Goal: Task Accomplishment & Management: Use online tool/utility

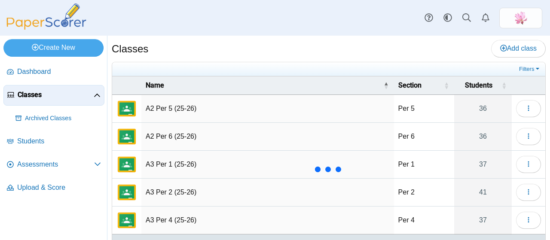
click at [179, 161] on td "A3 Per 1 (25-26)" at bounding box center [267, 165] width 252 height 28
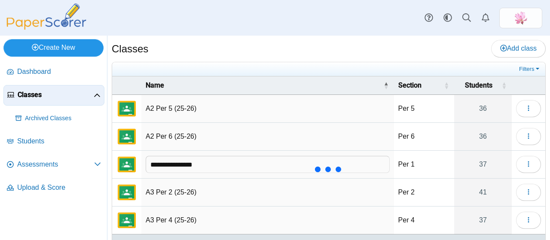
click at [61, 48] on link "Create New" at bounding box center [53, 47] width 100 height 17
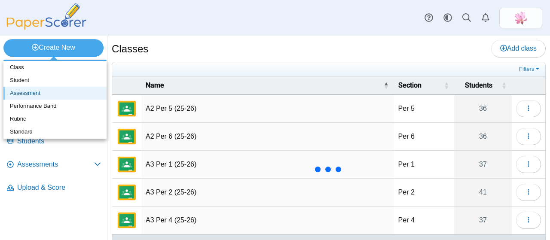
click at [49, 92] on link "Assessment" at bounding box center [54, 93] width 103 height 13
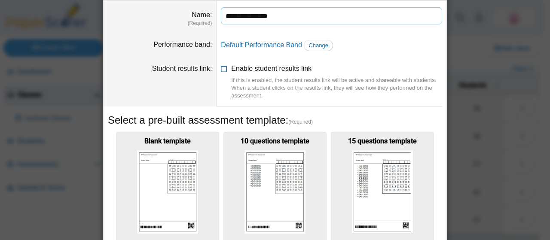
scroll to position [43, 0]
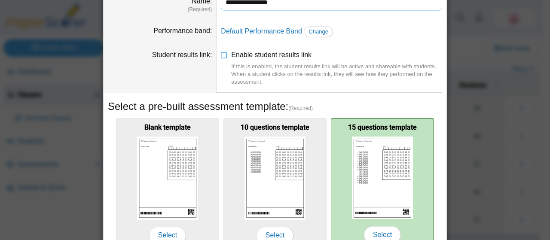
type input "**********"
click at [392, 158] on img at bounding box center [382, 178] width 61 height 82
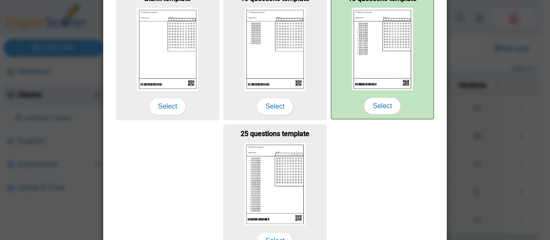
scroll to position [219, 0]
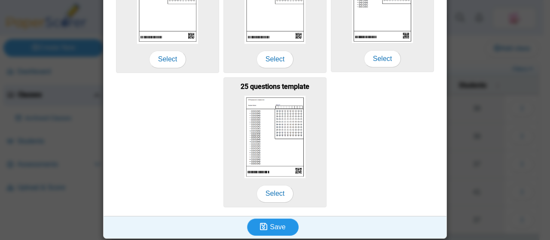
click at [277, 225] on span "Save" at bounding box center [277, 226] width 15 height 7
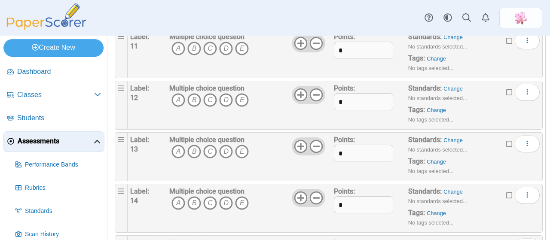
scroll to position [661, 0]
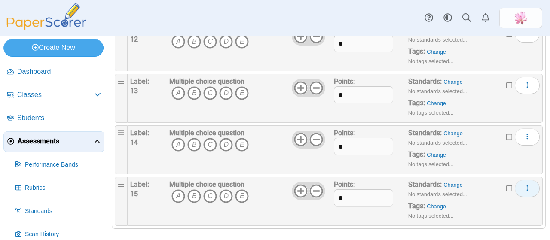
click at [523, 185] on icon "More options" at bounding box center [526, 188] width 7 height 7
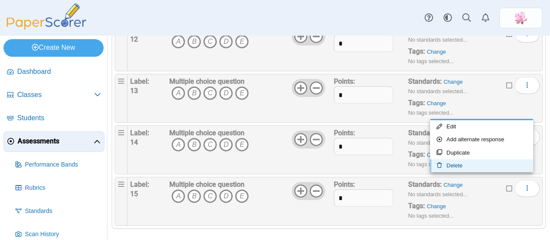
click at [473, 164] on link "Delete" at bounding box center [481, 165] width 103 height 13
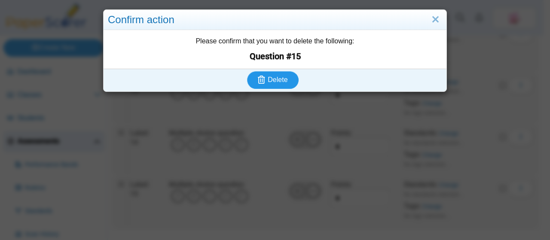
click at [276, 80] on span "Delete" at bounding box center [277, 79] width 20 height 7
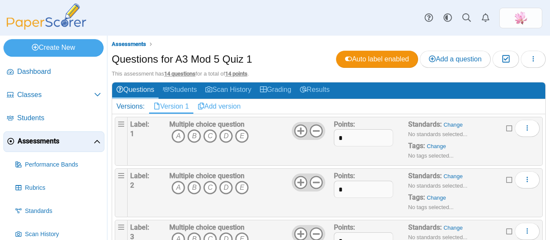
click at [228, 105] on link "Add version" at bounding box center [219, 106] width 52 height 15
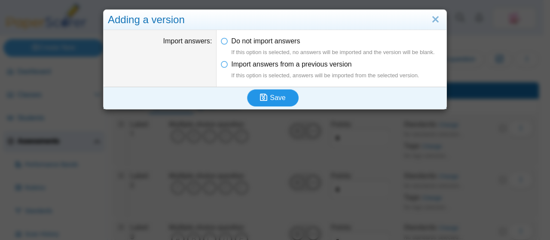
click at [265, 96] on icon "submit" at bounding box center [265, 97] width 10 height 9
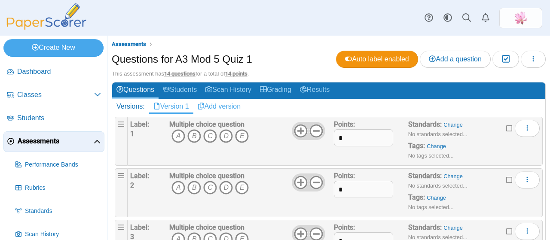
click at [232, 104] on link "Add version" at bounding box center [219, 106] width 52 height 15
click at [271, 99] on link "Add version" at bounding box center [263, 106] width 52 height 15
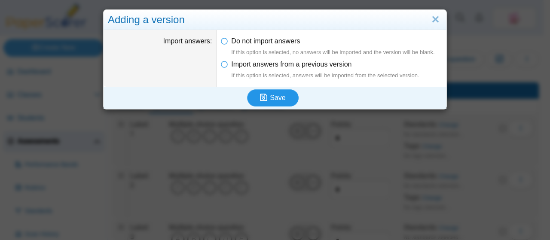
click at [276, 96] on span "Save" at bounding box center [277, 97] width 15 height 7
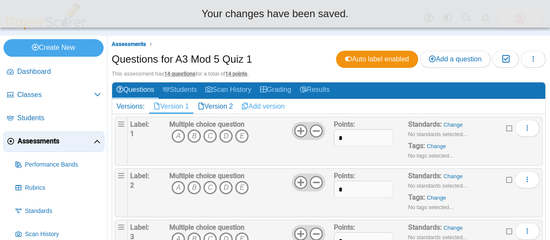
click at [278, 107] on link "Add version" at bounding box center [263, 106] width 52 height 15
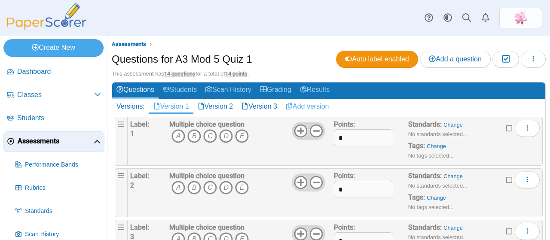
click at [312, 104] on link "Add version" at bounding box center [307, 106] width 52 height 15
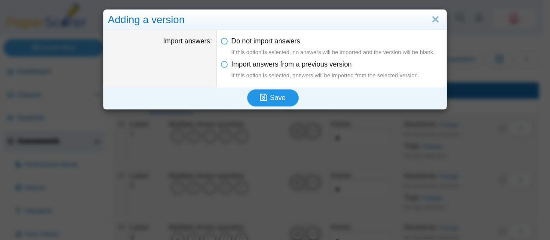
click at [280, 98] on span "Save" at bounding box center [277, 97] width 15 height 7
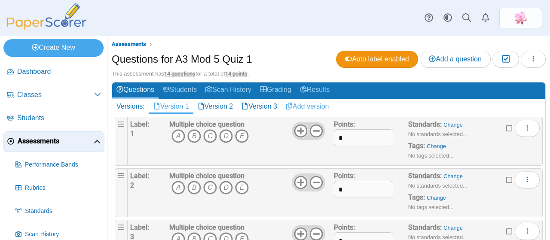
click at [317, 104] on link "Add version" at bounding box center [307, 106] width 52 height 15
click at [358, 104] on link "Add version" at bounding box center [351, 106] width 52 height 15
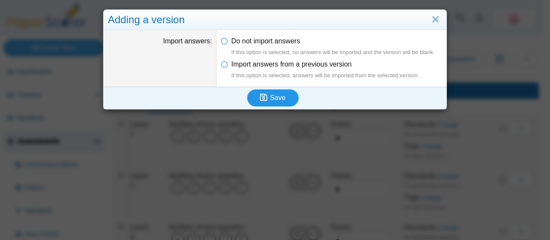
click at [264, 97] on icon "submit" at bounding box center [265, 97] width 10 height 9
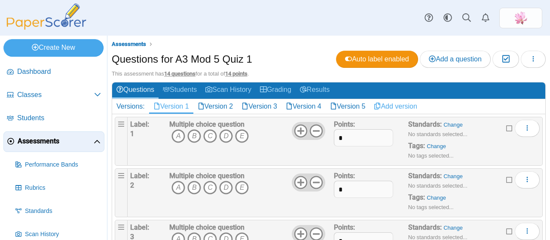
click at [409, 106] on link "Add version" at bounding box center [395, 106] width 52 height 15
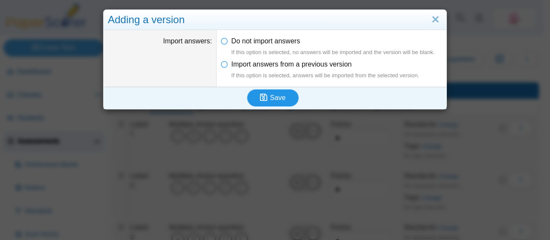
click at [273, 94] on span "Save" at bounding box center [277, 97] width 15 height 7
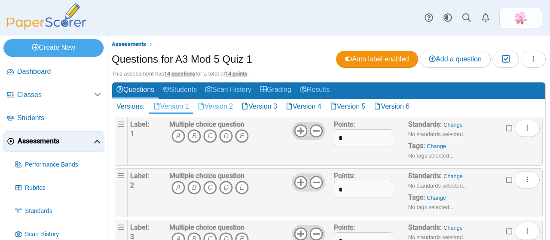
click at [212, 104] on link "Version 2" at bounding box center [215, 106] width 44 height 15
click at [273, 56] on div "Questions for A3 Mod 5 Quiz 1 Auto label enabled Add a question Moderation 0 Lo…" at bounding box center [329, 60] width 434 height 19
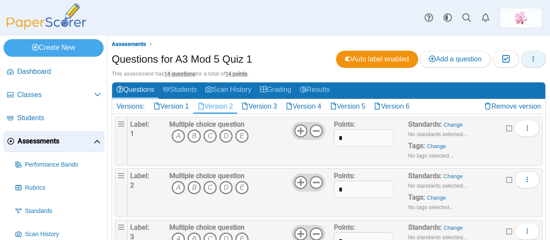
click at [531, 55] on button "button" at bounding box center [532, 59] width 25 height 17
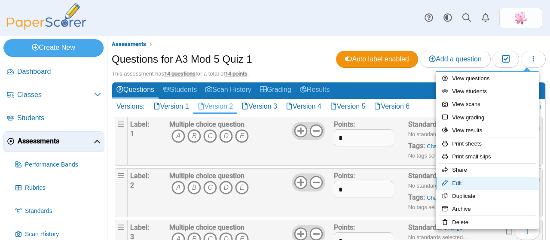
click at [469, 182] on link "Edit" at bounding box center [486, 183] width 103 height 13
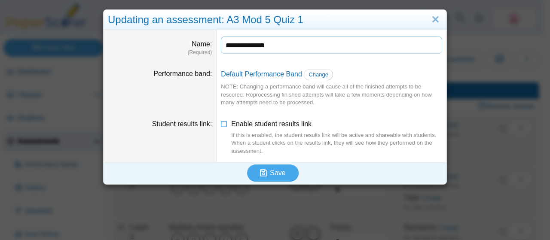
click at [291, 46] on input "**********" at bounding box center [331, 44] width 221 height 17
type input "**********"
click at [271, 165] on button "Save" at bounding box center [273, 172] width 52 height 17
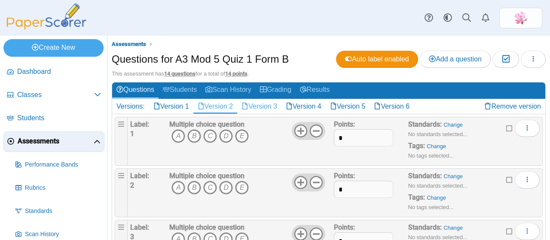
click at [268, 106] on link "Version 3" at bounding box center [259, 106] width 44 height 15
click at [220, 107] on link "Version 2" at bounding box center [215, 106] width 44 height 15
click at [170, 106] on link "Version 1" at bounding box center [171, 106] width 44 height 15
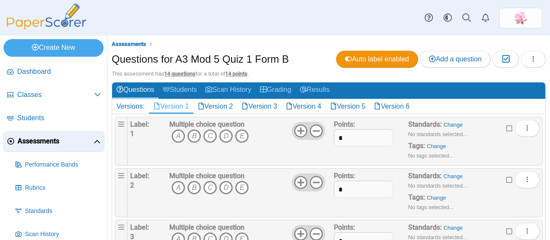
click at [177, 106] on link "Version 1" at bounding box center [171, 106] width 44 height 15
click at [229, 107] on link "Version 2" at bounding box center [215, 106] width 44 height 15
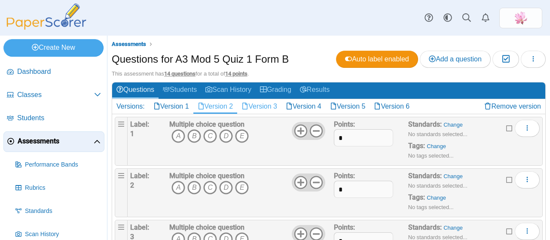
click at [258, 107] on link "Version 3" at bounding box center [259, 106] width 44 height 15
click at [174, 104] on link "Version 1" at bounding box center [171, 106] width 44 height 15
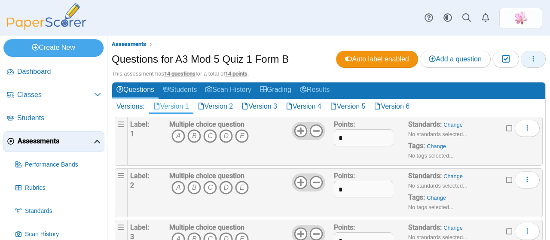
click at [529, 55] on span "button" at bounding box center [532, 58] width 7 height 7
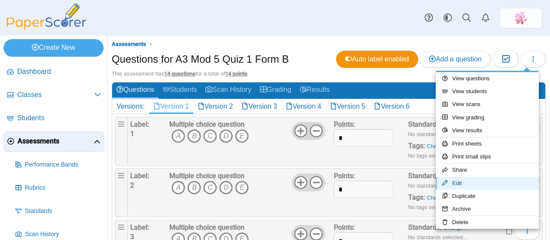
click at [471, 177] on link "Edit" at bounding box center [486, 183] width 103 height 13
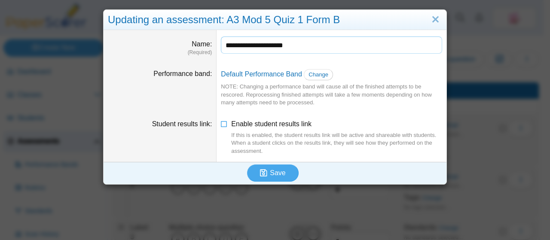
drag, startPoint x: 313, startPoint y: 43, endPoint x: 273, endPoint y: 43, distance: 39.5
click at [273, 43] on input "**********" at bounding box center [331, 44] width 221 height 17
type input "**********"
click at [287, 172] on button "Save" at bounding box center [273, 172] width 52 height 17
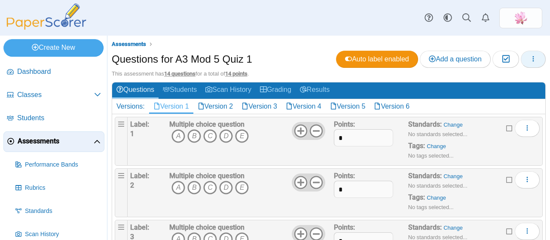
click at [529, 60] on icon "button" at bounding box center [532, 58] width 7 height 7
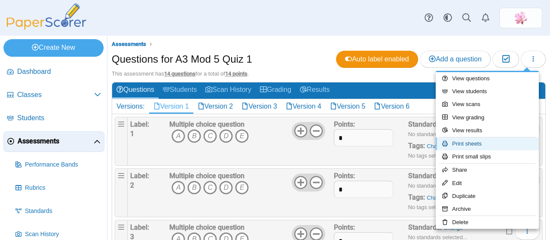
click at [476, 144] on link "Print sheets" at bounding box center [486, 143] width 103 height 13
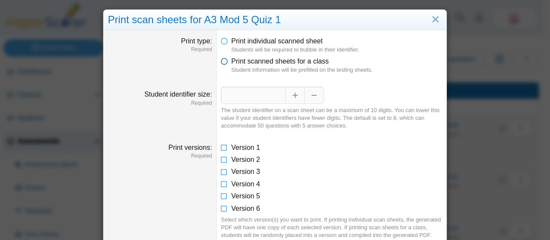
click at [267, 64] on span "Print scanned sheets for a class" at bounding box center [279, 61] width 97 height 7
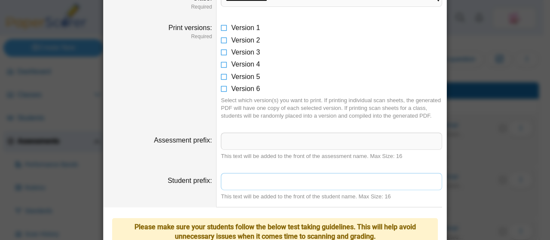
scroll to position [72, 0]
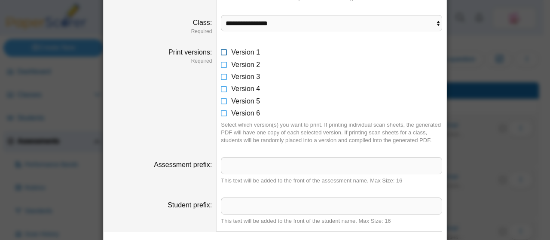
click at [244, 50] on span "Version 1" at bounding box center [245, 52] width 29 height 7
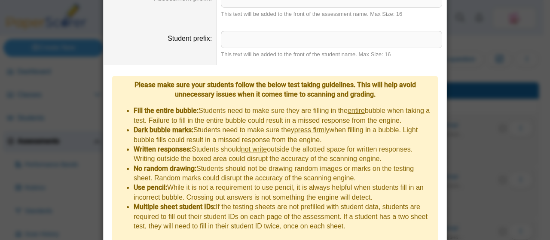
scroll to position [264, 0]
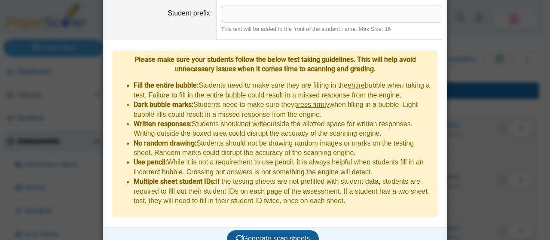
click at [294, 235] on span "Generate scan sheets" at bounding box center [273, 238] width 74 height 7
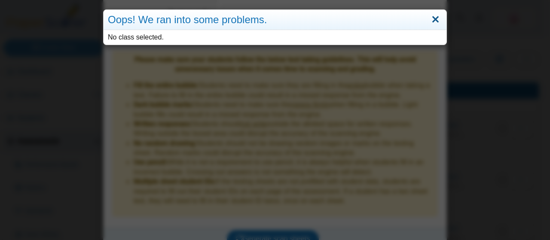
click at [430, 18] on link "Close" at bounding box center [434, 19] width 13 height 15
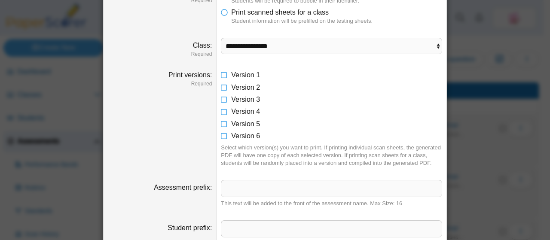
scroll to position [6, 0]
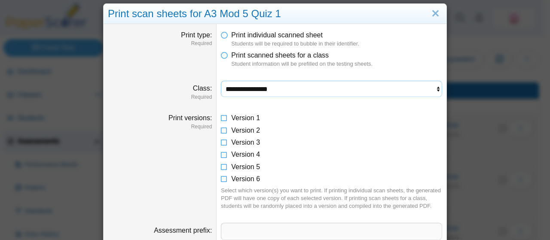
click at [324, 88] on select "**********" at bounding box center [331, 89] width 221 height 16
select select "**********"
click at [221, 81] on select "**********" at bounding box center [331, 89] width 221 height 16
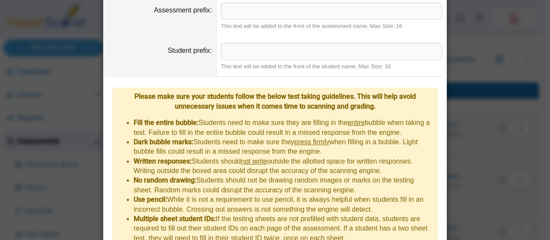
scroll to position [298, 0]
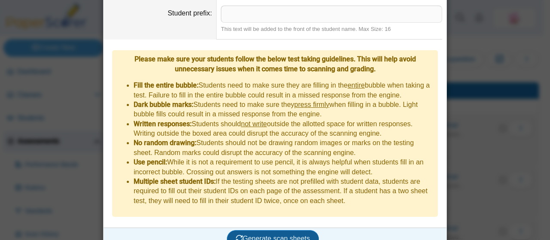
click at [280, 235] on span "Generate scan sheets" at bounding box center [273, 238] width 74 height 7
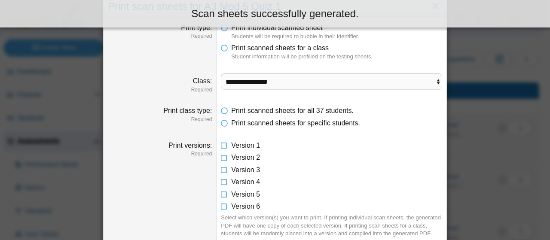
scroll to position [0, 0]
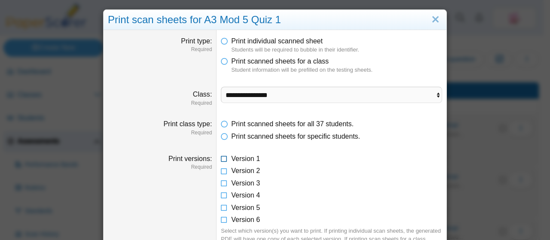
click at [237, 158] on span "Version 1" at bounding box center [245, 158] width 29 height 7
click at [235, 168] on span "Version 2" at bounding box center [245, 170] width 29 height 7
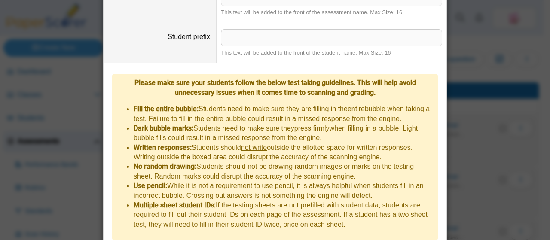
scroll to position [367, 0]
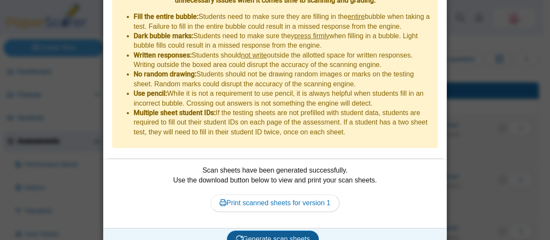
click at [282, 235] on span "Generate scan sheets" at bounding box center [273, 238] width 74 height 7
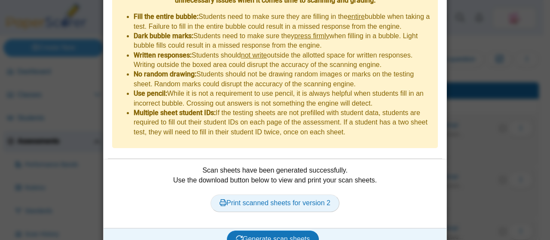
click at [282, 194] on link "Print scanned sheets for version 2" at bounding box center [274, 202] width 129 height 17
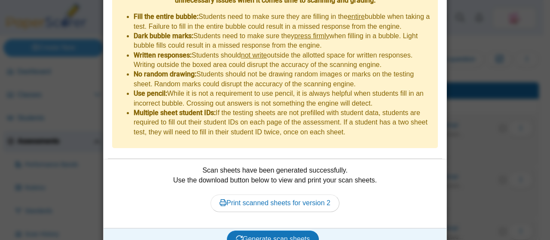
click at [506, 34] on div "**********" at bounding box center [275, 120] width 550 height 240
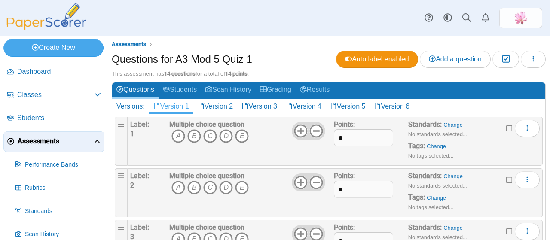
click at [179, 103] on link "Version 1" at bounding box center [171, 106] width 44 height 15
click at [530, 56] on button "button" at bounding box center [532, 59] width 25 height 17
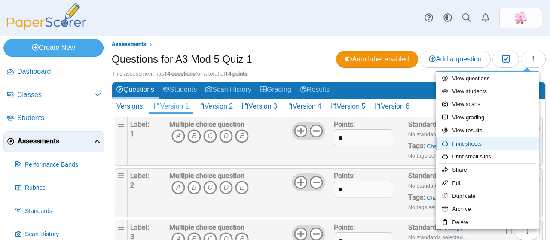
click at [492, 144] on link "Print sheets" at bounding box center [486, 143] width 103 height 13
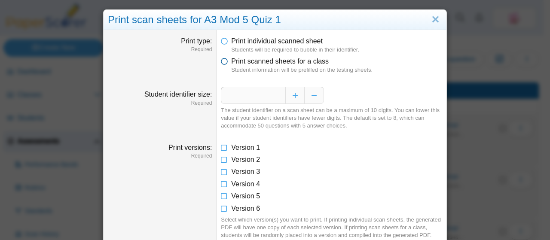
click at [276, 61] on span "Print scanned sheets for a class" at bounding box center [279, 61] width 97 height 7
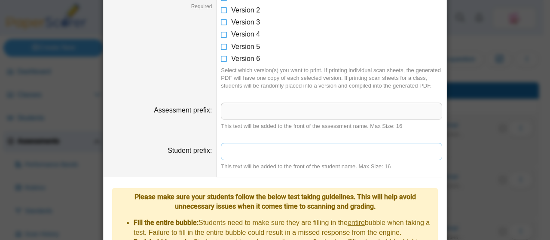
scroll to position [72, 0]
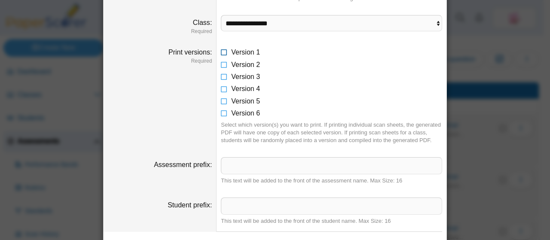
click at [246, 53] on span "Version 1" at bounding box center [245, 52] width 29 height 7
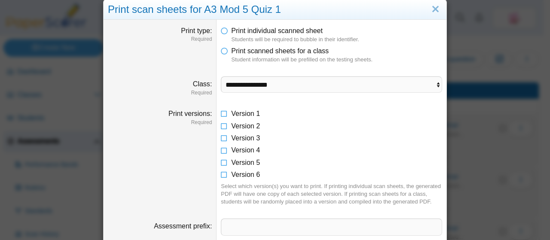
scroll to position [0, 0]
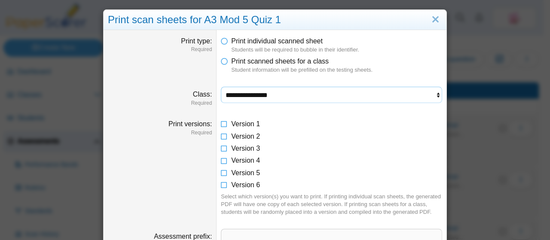
click at [269, 93] on select "**********" at bounding box center [331, 95] width 221 height 16
select select "**********"
click at [221, 87] on select "**********" at bounding box center [331, 95] width 221 height 16
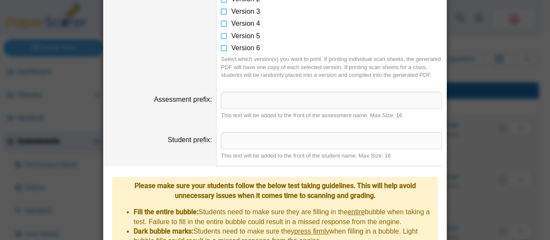
scroll to position [298, 0]
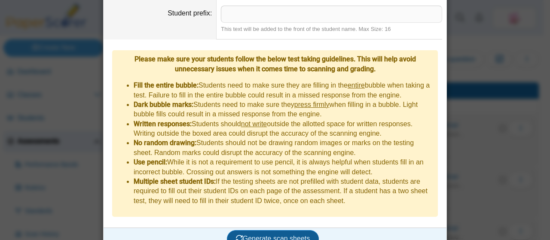
click at [282, 235] on span "Generate scan sheets" at bounding box center [273, 238] width 74 height 7
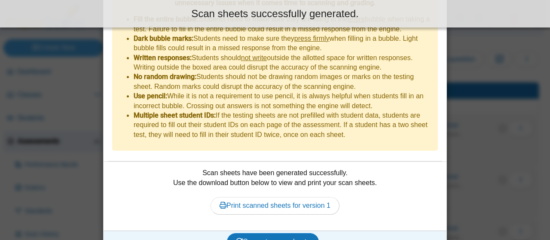
scroll to position [367, 0]
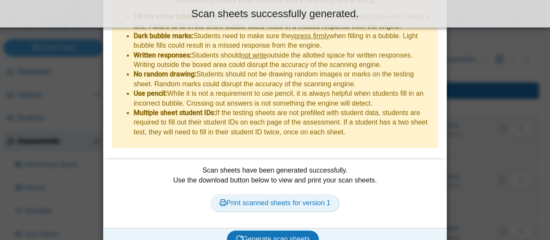
click at [296, 194] on link "Print scanned sheets for version 1" at bounding box center [274, 202] width 129 height 17
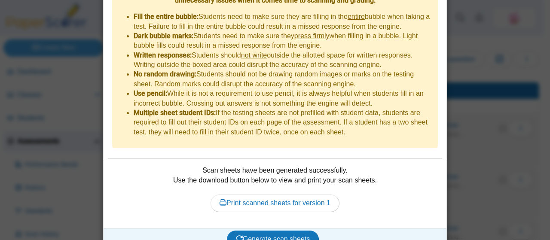
click at [466, 118] on div "**********" at bounding box center [275, 120] width 550 height 240
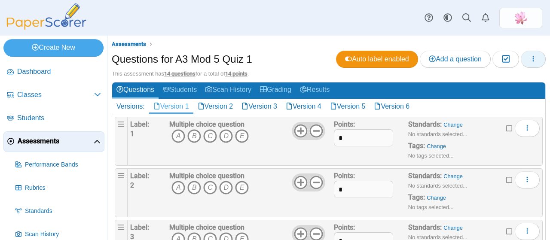
click at [530, 57] on button "button" at bounding box center [532, 59] width 25 height 17
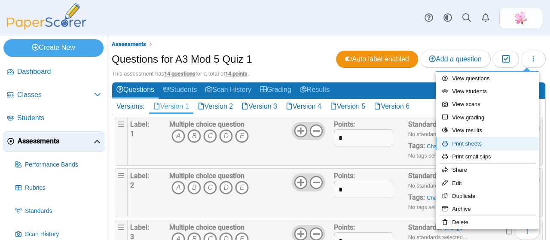
click at [483, 141] on link "Print sheets" at bounding box center [486, 143] width 103 height 13
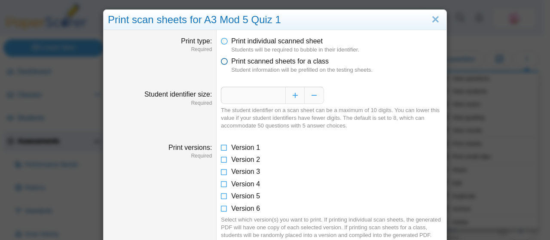
click at [224, 61] on icon at bounding box center [224, 60] width 7 height 6
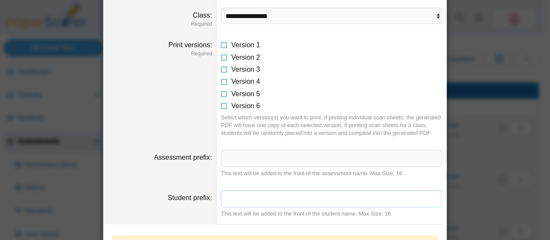
scroll to position [72, 0]
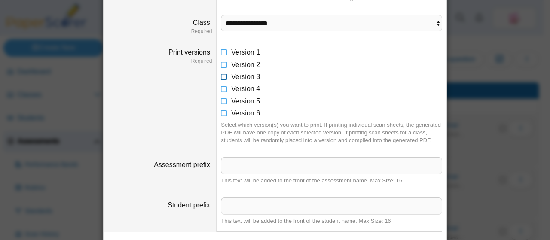
click at [246, 73] on span "Version 3" at bounding box center [245, 76] width 29 height 7
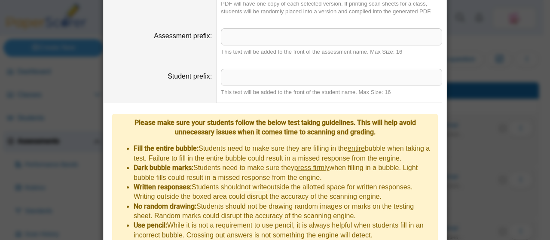
scroll to position [264, 0]
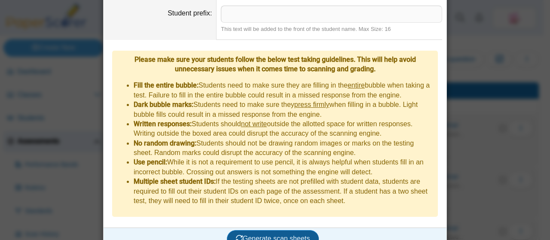
click at [275, 235] on span "Generate scan sheets" at bounding box center [273, 238] width 74 height 7
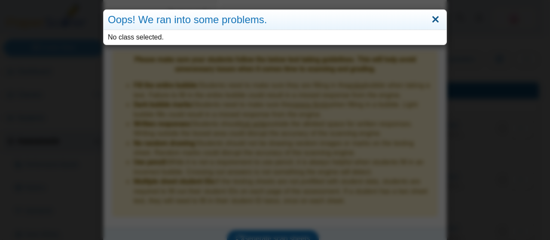
click at [434, 20] on link "Close" at bounding box center [434, 19] width 13 height 15
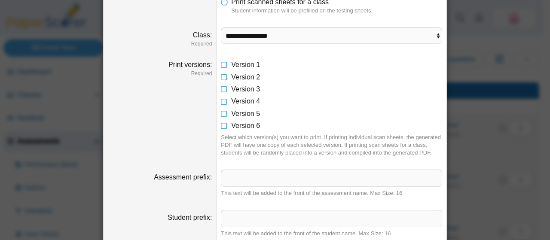
scroll to position [49, 0]
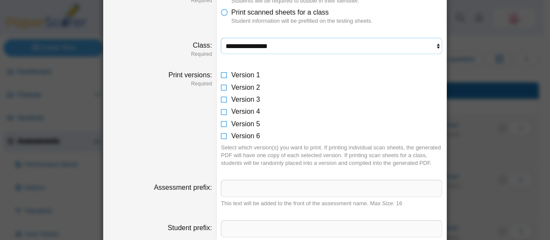
click at [287, 40] on select "**********" at bounding box center [331, 46] width 221 height 16
click at [221, 38] on select "**********" at bounding box center [331, 46] width 221 height 16
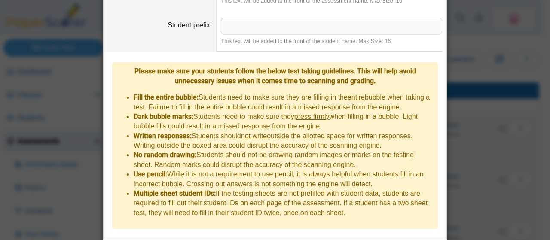
scroll to position [298, 0]
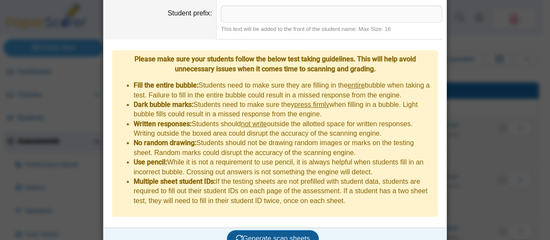
click at [286, 235] on span "Generate scan sheets" at bounding box center [273, 238] width 74 height 7
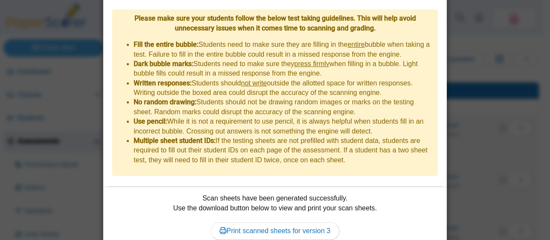
scroll to position [367, 0]
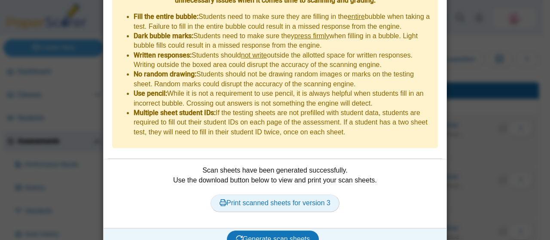
click at [307, 194] on link "Print scanned sheets for version 3" at bounding box center [274, 202] width 129 height 17
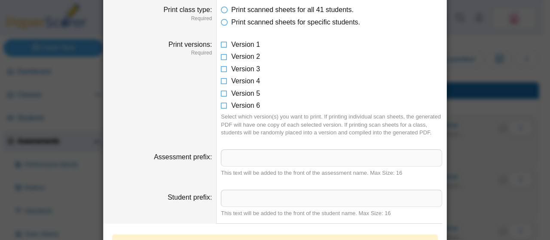
scroll to position [109, 0]
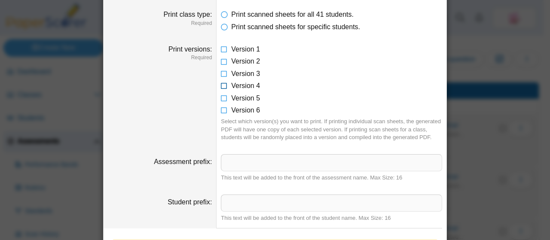
click at [243, 83] on span "Version 4" at bounding box center [245, 85] width 29 height 7
click at [249, 74] on span "Version 3" at bounding box center [245, 73] width 29 height 7
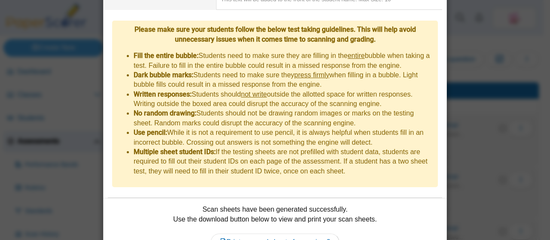
scroll to position [367, 0]
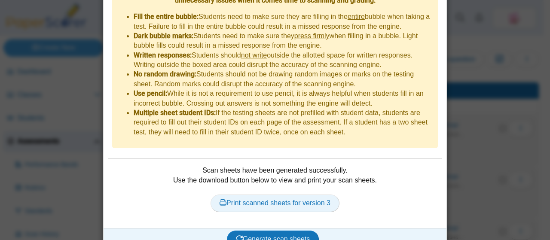
click at [276, 194] on link "Print scanned sheets for version 3" at bounding box center [274, 202] width 129 height 17
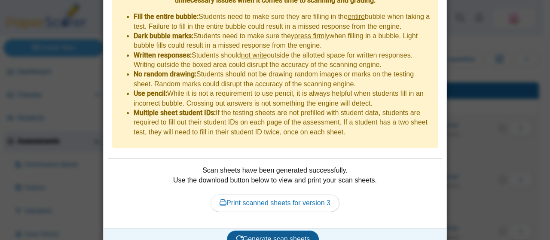
click at [270, 235] on span "Generate scan sheets" at bounding box center [273, 238] width 74 height 7
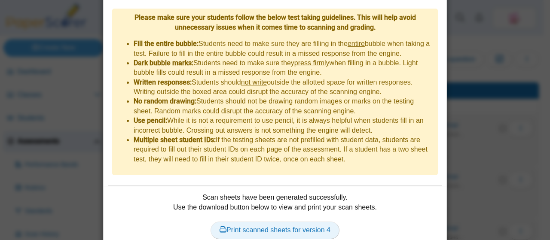
click at [243, 222] on link "Print scanned sheets for version 4" at bounding box center [274, 230] width 129 height 17
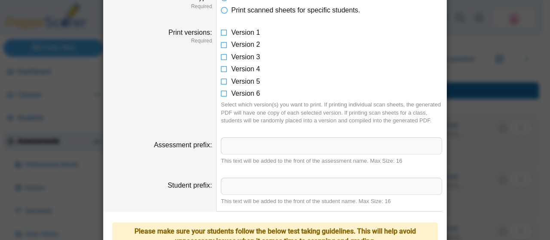
scroll to position [125, 0]
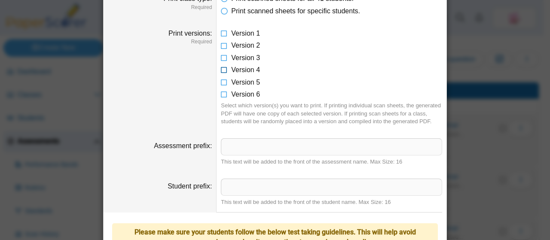
click at [244, 69] on span "Version 4" at bounding box center [245, 69] width 29 height 7
click at [244, 81] on span "Version 5" at bounding box center [245, 82] width 29 height 7
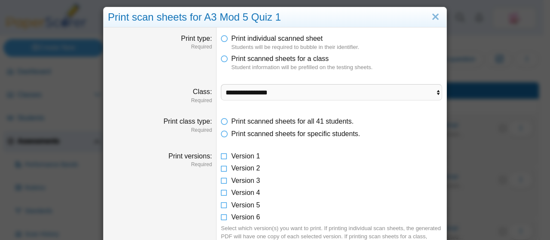
scroll to position [0, 0]
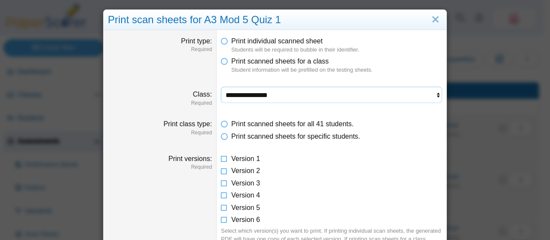
click at [301, 92] on select "**********" at bounding box center [331, 95] width 221 height 16
select select "**********"
click at [221, 87] on select "**********" at bounding box center [331, 95] width 221 height 16
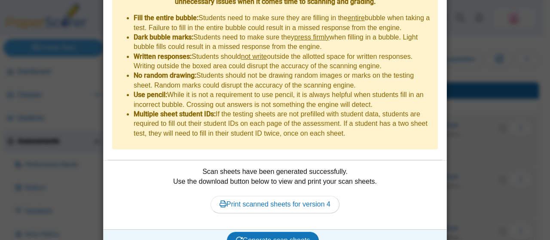
scroll to position [367, 0]
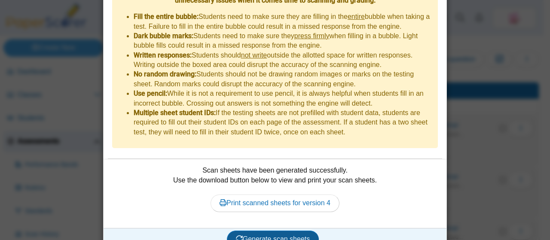
click at [292, 235] on span "Generate scan sheets" at bounding box center [273, 238] width 74 height 7
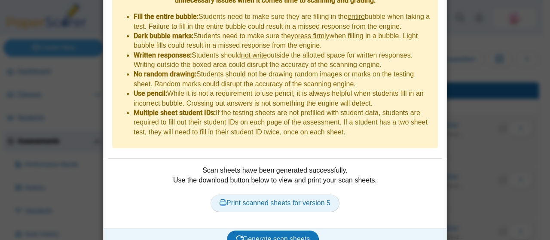
click at [294, 194] on link "Print scanned sheets for version 5" at bounding box center [274, 202] width 129 height 17
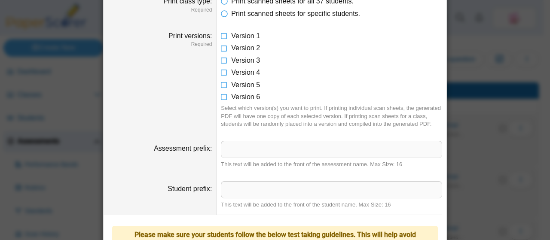
scroll to position [109, 0]
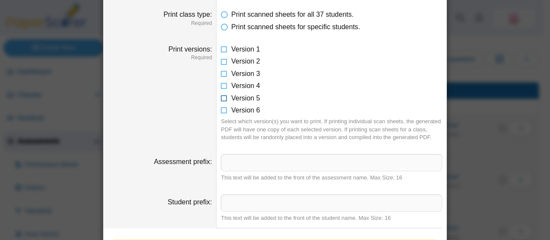
click at [251, 97] on span "Version 5" at bounding box center [245, 97] width 29 height 7
click at [246, 110] on span "Version 6" at bounding box center [245, 109] width 29 height 7
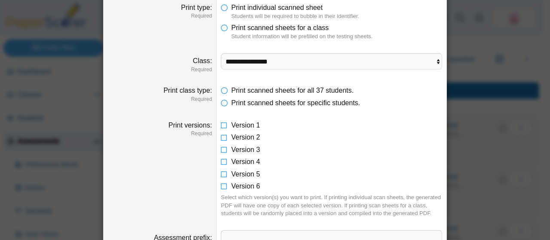
scroll to position [24, 0]
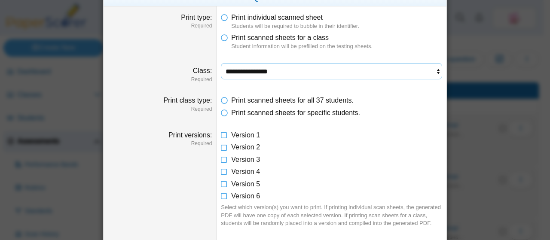
click at [283, 65] on select "**********" at bounding box center [331, 71] width 221 height 16
click at [392, 34] on li "Print scanned sheets for a class Student information will be prefilled on the t…" at bounding box center [331, 42] width 221 height 18
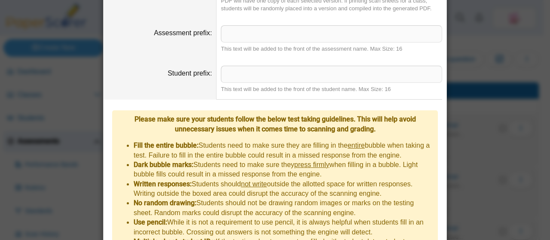
scroll to position [367, 0]
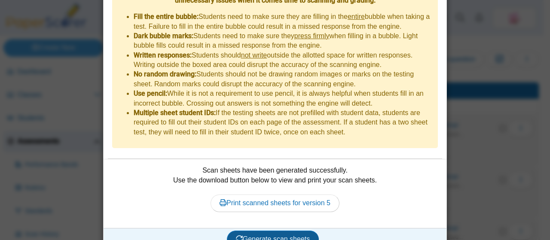
click at [277, 235] on span "Generate scan sheets" at bounding box center [273, 238] width 74 height 7
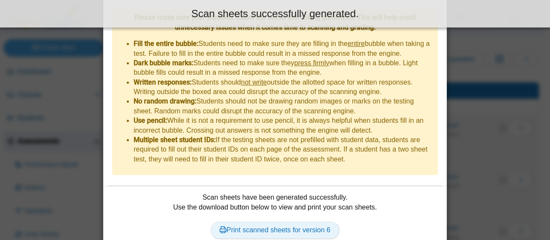
click at [297, 222] on link "Print scanned sheets for version 6" at bounding box center [274, 230] width 129 height 17
